Goal: Information Seeking & Learning: Understand process/instructions

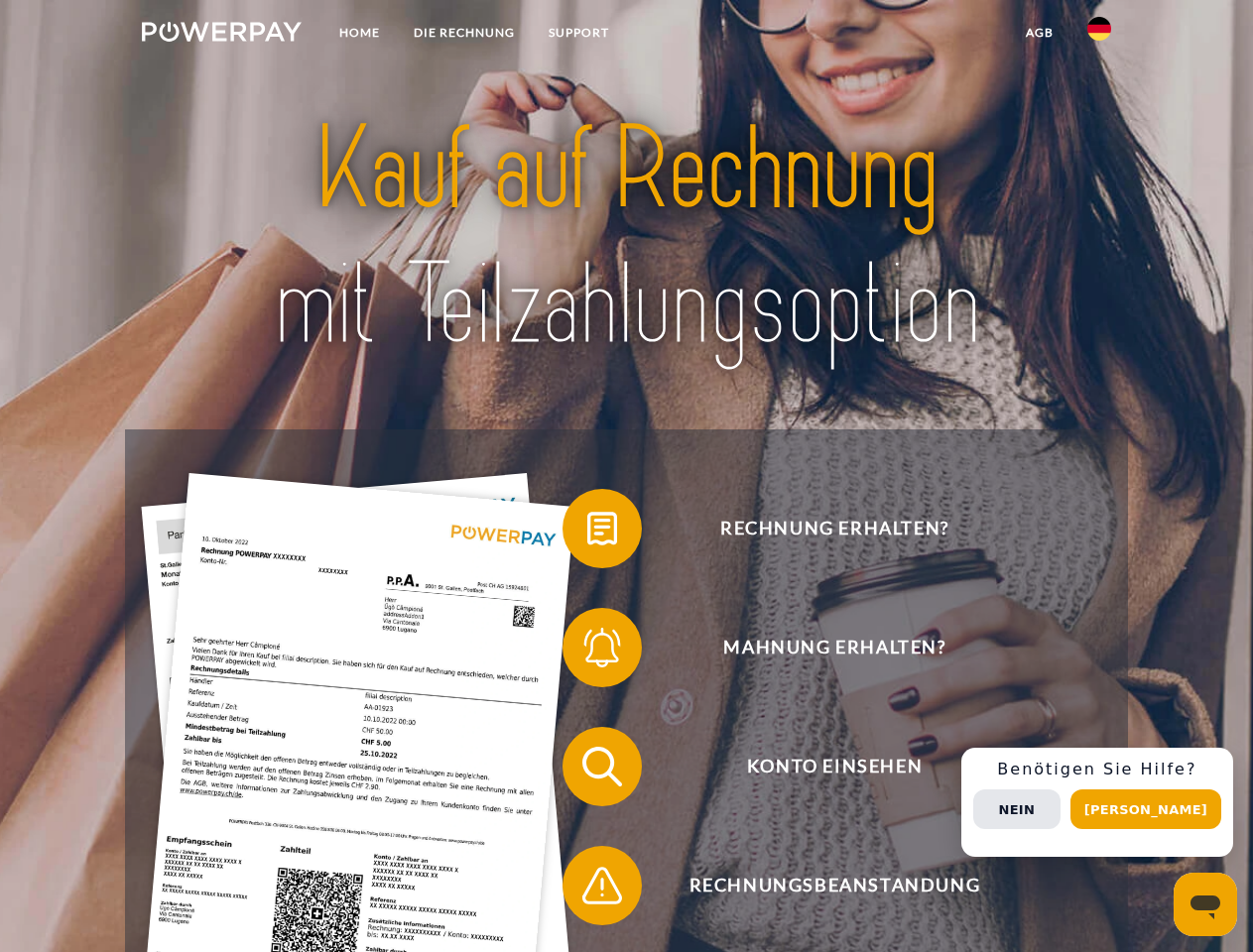
click at [221, 35] on img at bounding box center [221, 32] width 159 height 20
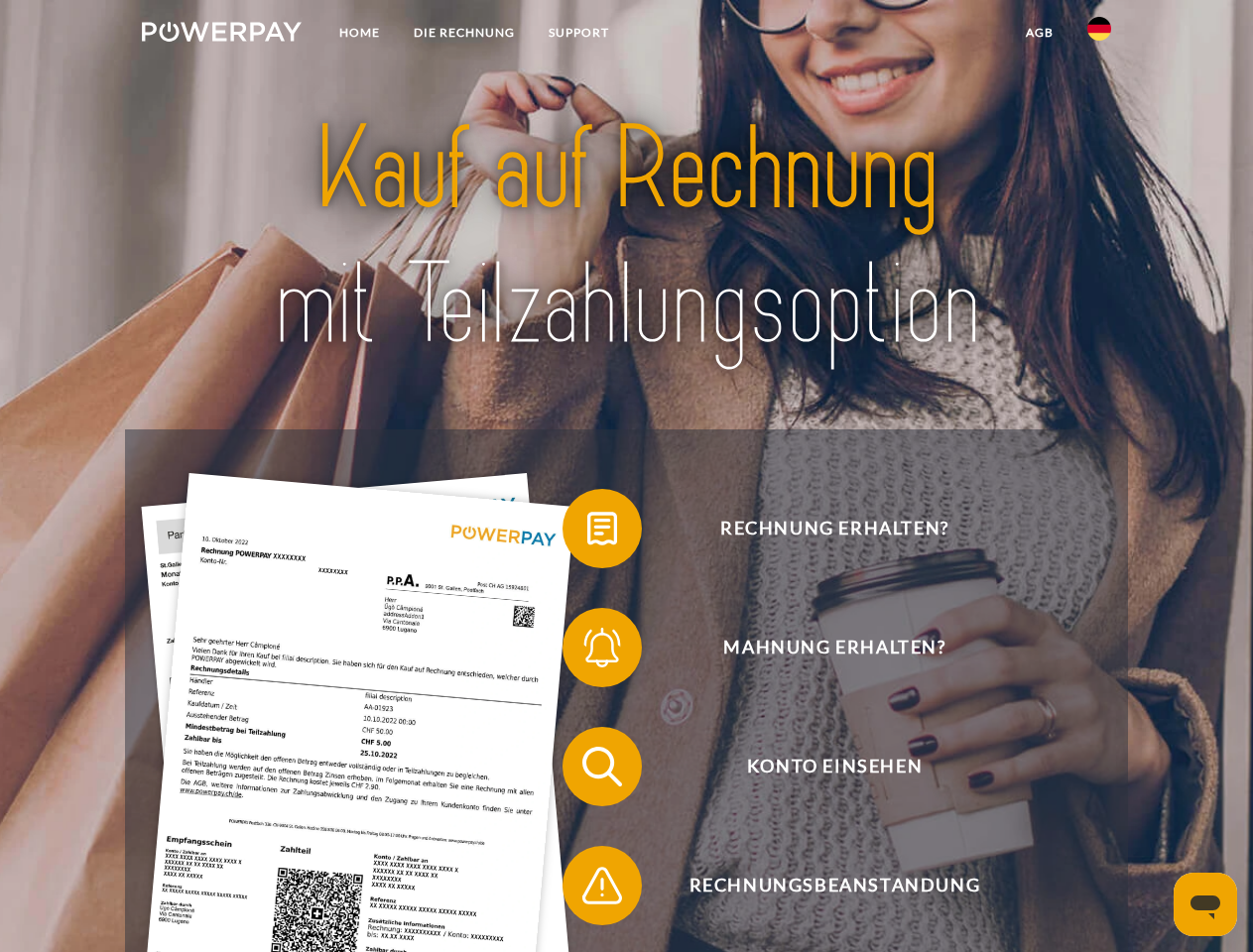
click at [1100, 35] on img at bounding box center [1100, 29] width 24 height 24
click at [1039, 33] on link "agb" at bounding box center [1040, 33] width 62 height 36
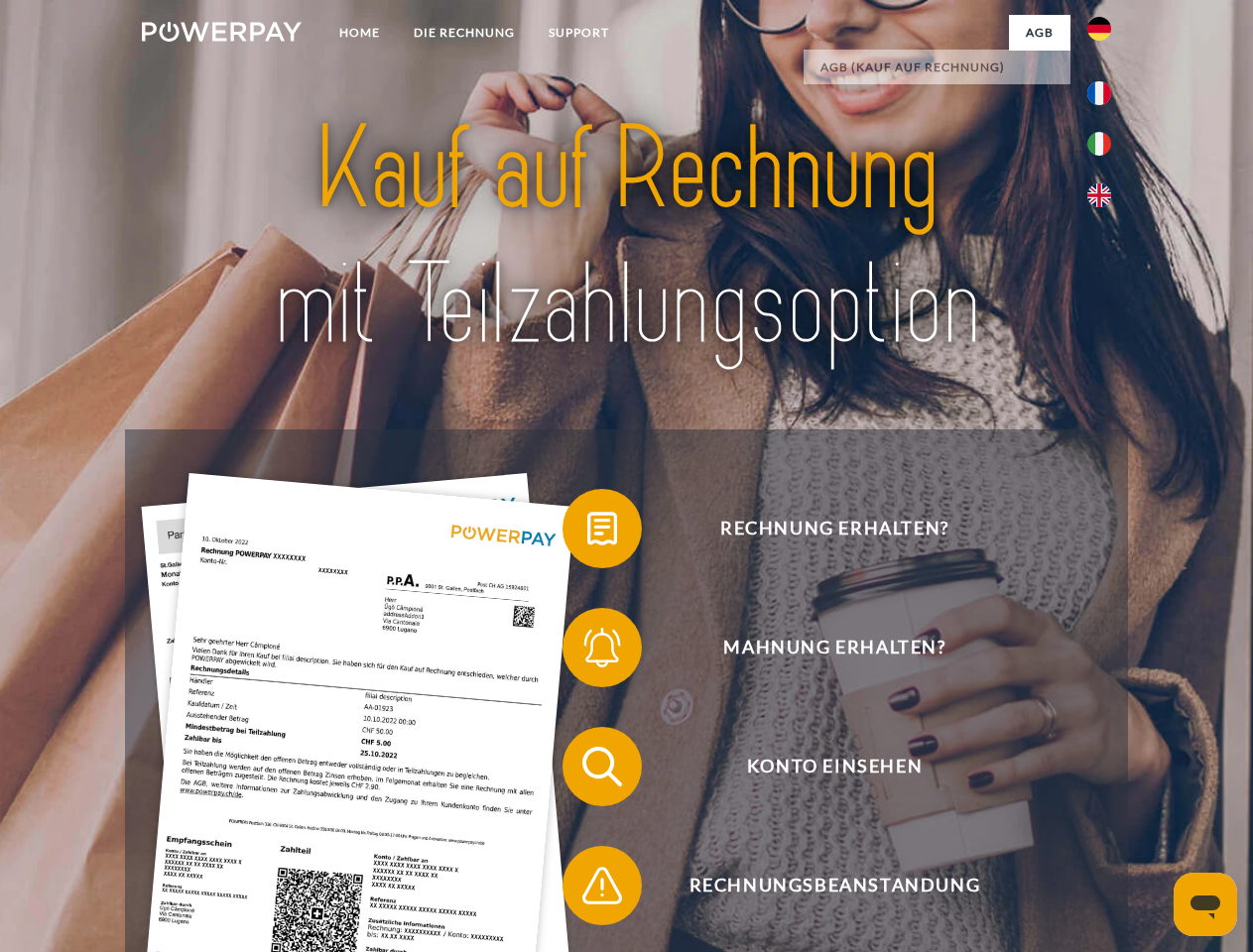
click at [588, 533] on span at bounding box center [573, 529] width 100 height 100
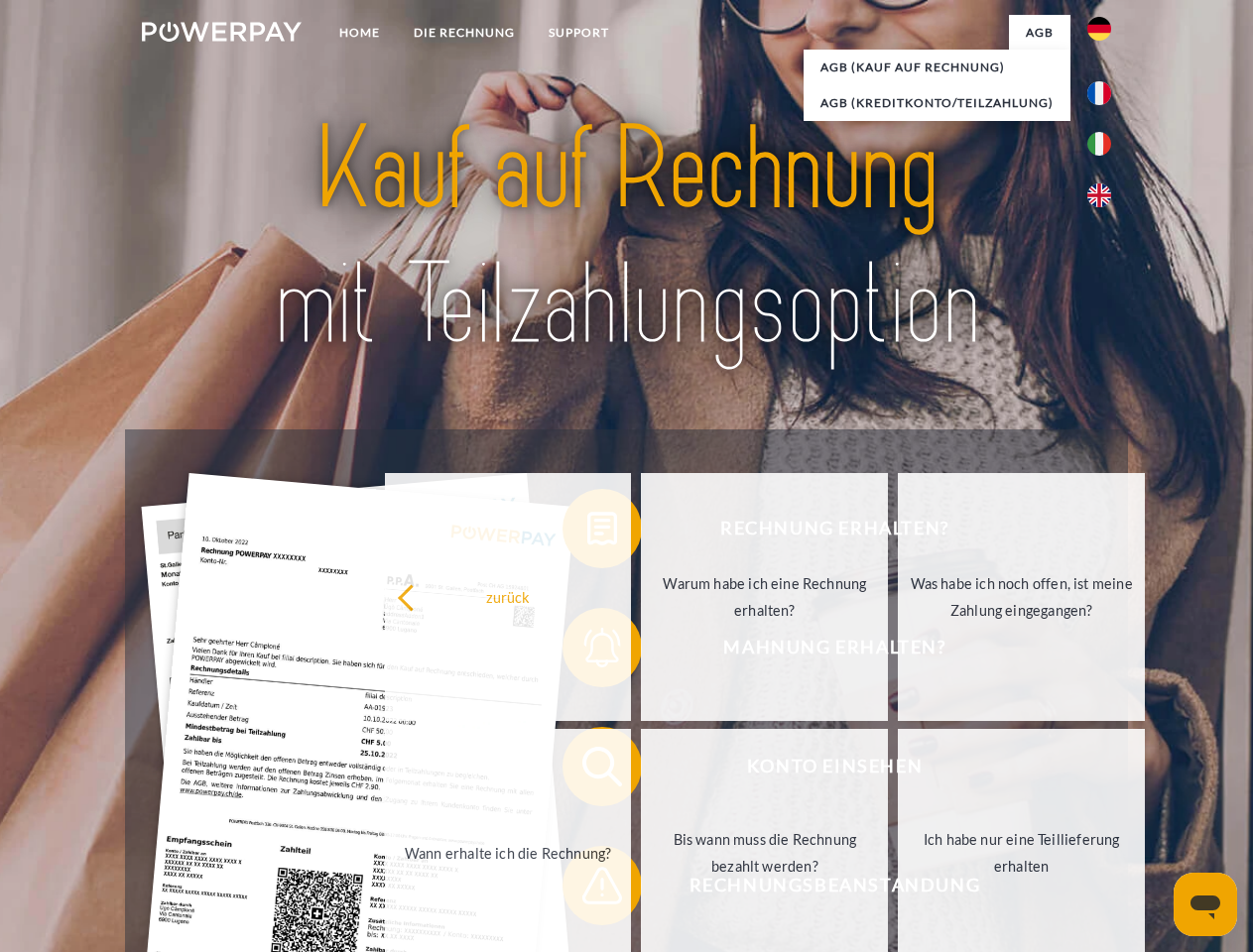
click at [640, 651] on link "Warum habe ich eine Rechnung erhalten?" at bounding box center [764, 596] width 247 height 248
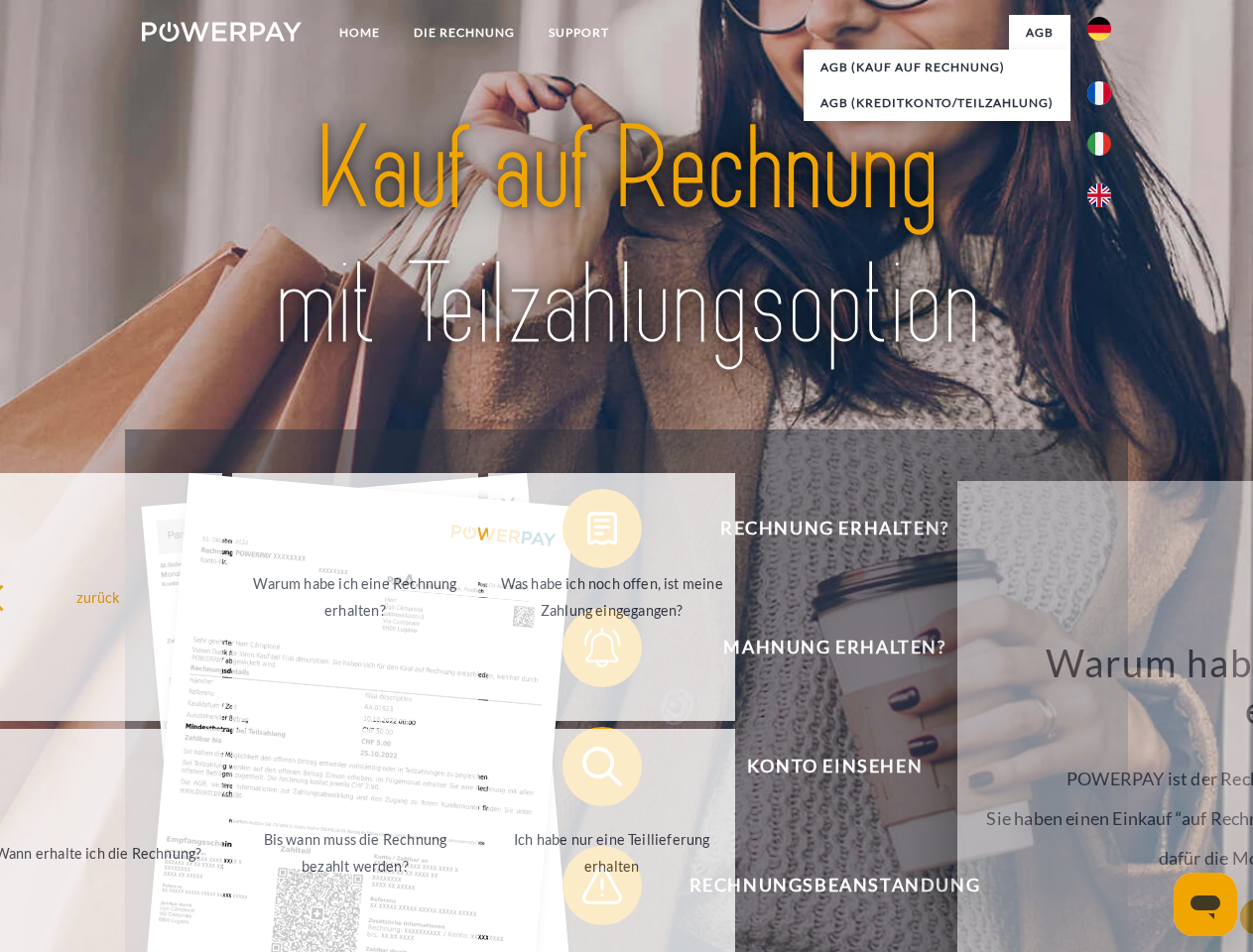
click at [588, 771] on link "Ich habe nur eine Teillieferung erhalten" at bounding box center [612, 852] width 247 height 248
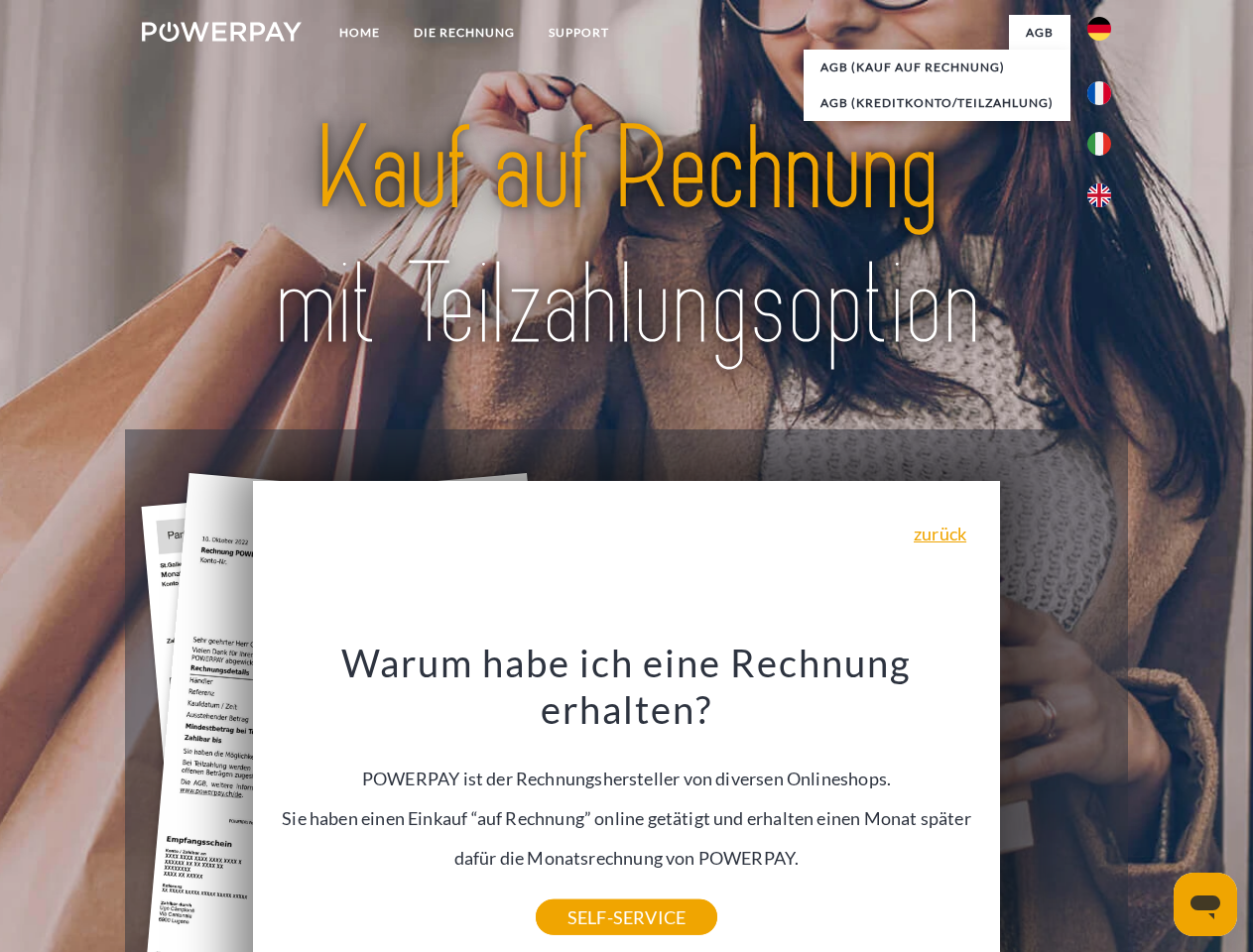
click at [588, 889] on div "Warum habe ich eine Rechnung erhalten? POWERPAY ist der Rechnungshersteller von…" at bounding box center [626, 778] width 724 height 279
click at [1105, 803] on div "Rechnung erhalten? Mahnung erhalten? Konto einsehen" at bounding box center [626, 826] width 1002 height 794
click at [1056, 807] on span "Konto einsehen" at bounding box center [835, 767] width 486 height 80
